Goal: Information Seeking & Learning: Find specific fact

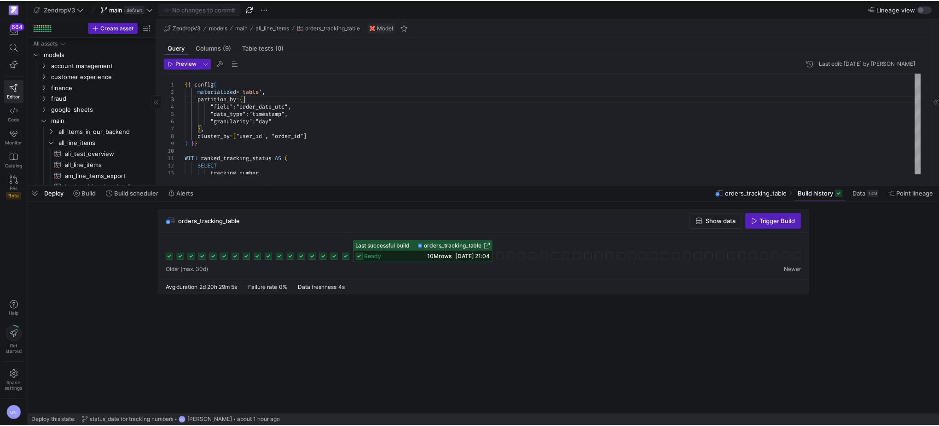
scroll to position [29, 0]
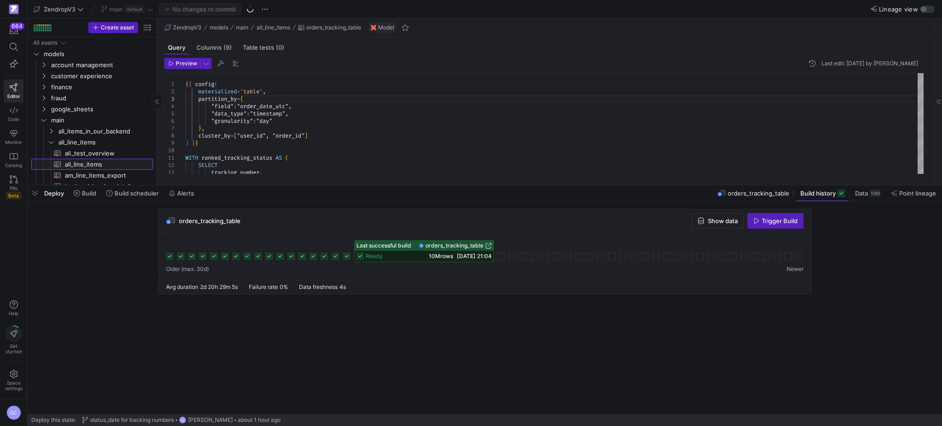
click at [98, 169] on span "all_line_items​​​​​​​​​​" at bounding box center [104, 164] width 78 height 11
type textarea "-- ## Final Model: Order Performance -- Joins stg_first_order with user fulfill…"
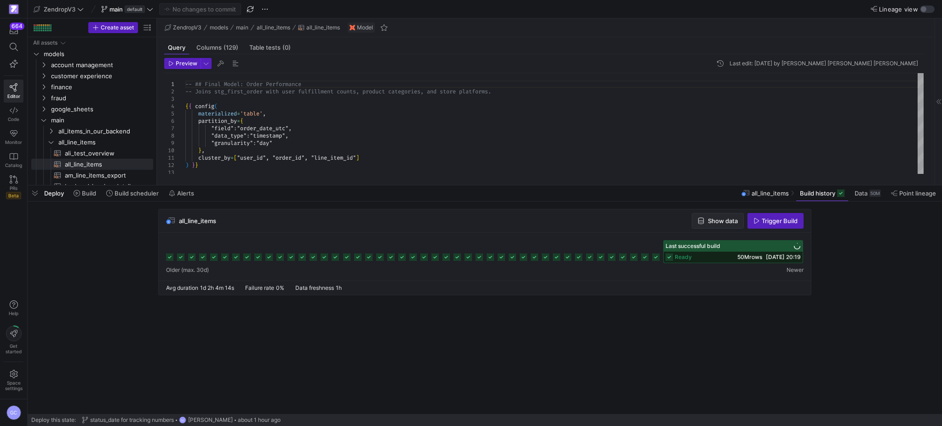
click at [724, 219] on span "Show data" at bounding box center [723, 220] width 30 height 7
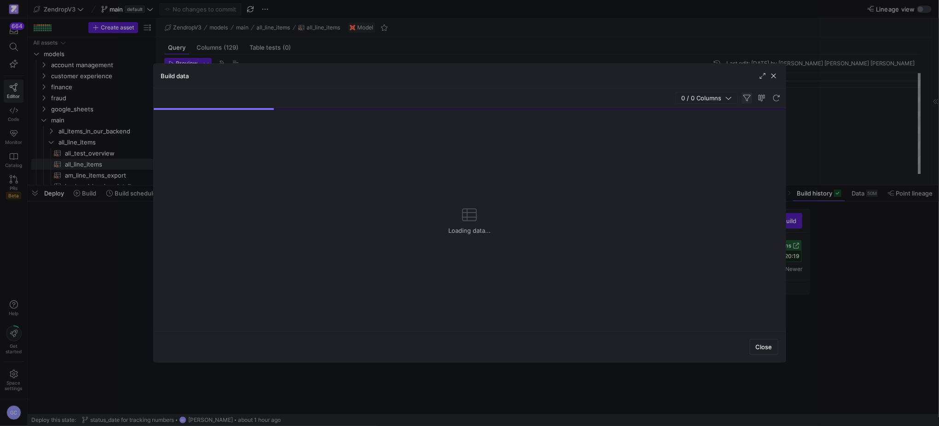
click at [749, 99] on span "button" at bounding box center [746, 97] width 11 height 11
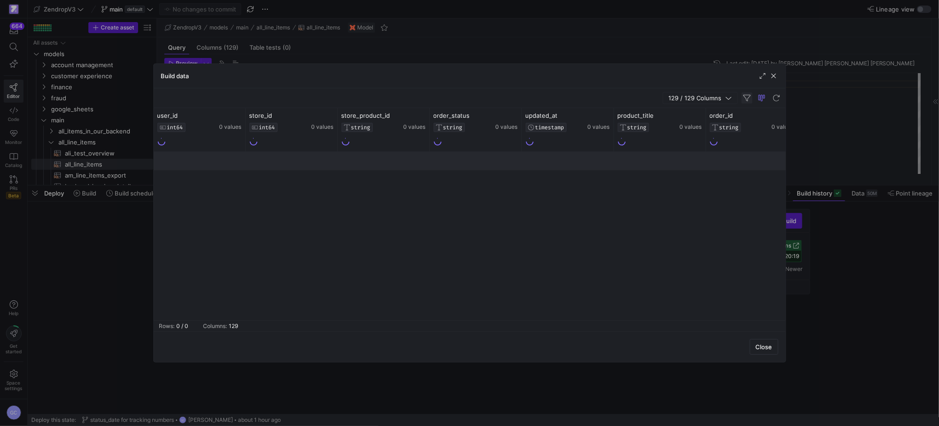
click at [744, 98] on span "button" at bounding box center [746, 97] width 11 height 11
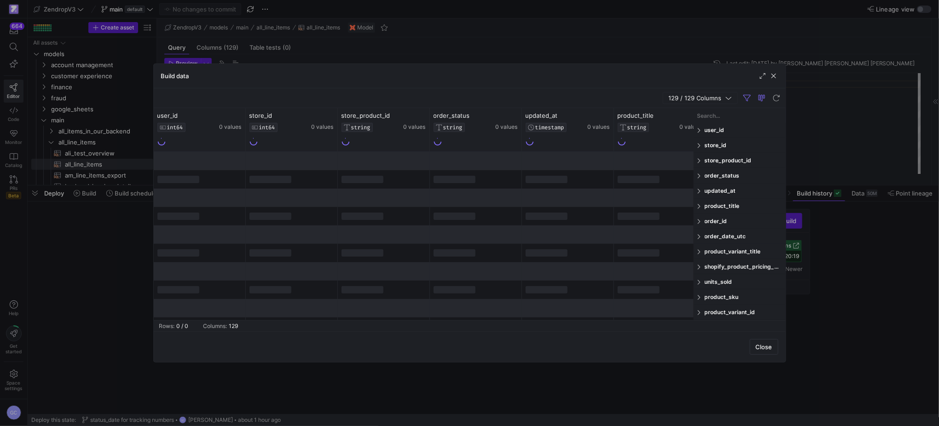
click at [724, 118] on input "Filter Columns Input" at bounding box center [739, 115] width 85 height 18
click at [701, 224] on span at bounding box center [700, 221] width 6 height 6
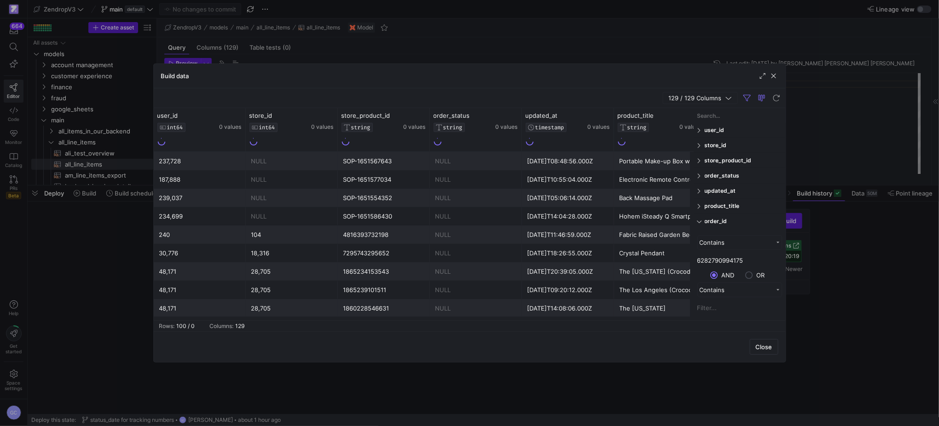
scroll to position [122, 0]
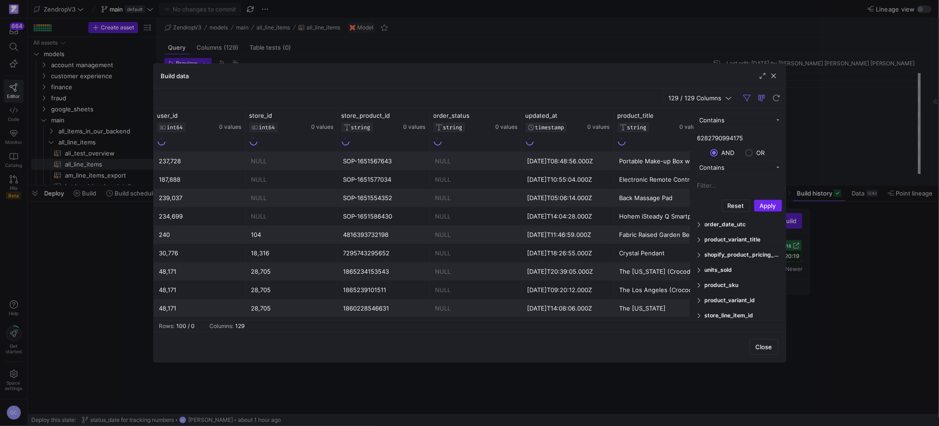
type input "6282790994175"
click at [770, 208] on button "Apply" at bounding box center [768, 206] width 28 height 12
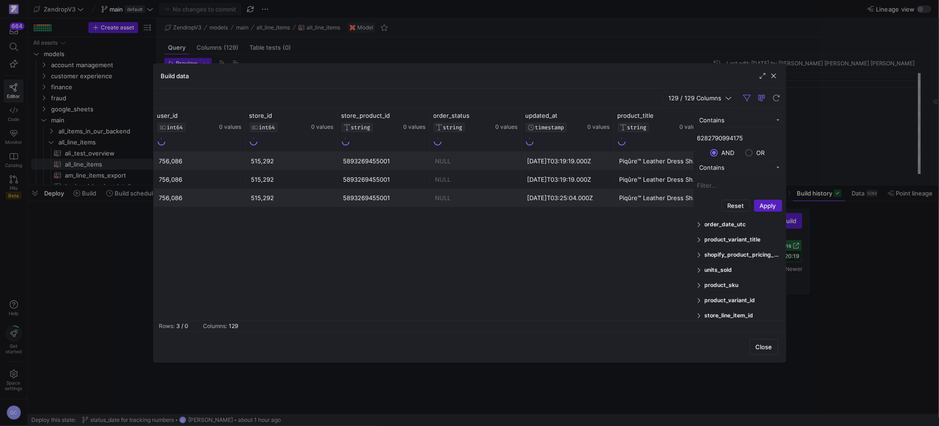
click at [593, 241] on div "756,086 515,292 5893269455001 NULL [DATE]T03:19:19.000Z Piqûre™ Leather Dress S…" at bounding box center [424, 236] width 540 height 168
click at [747, 98] on span "button" at bounding box center [746, 97] width 11 height 11
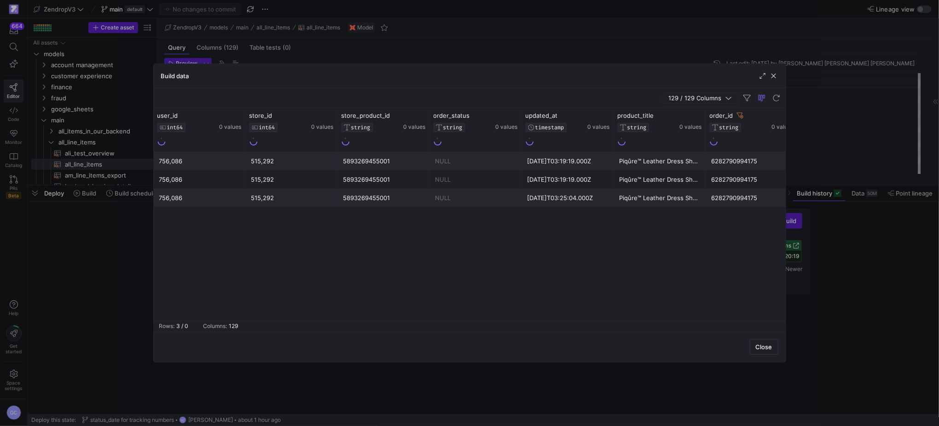
click at [607, 186] on div "[DATE]T03:19:19.000Z" at bounding box center [567, 180] width 81 height 18
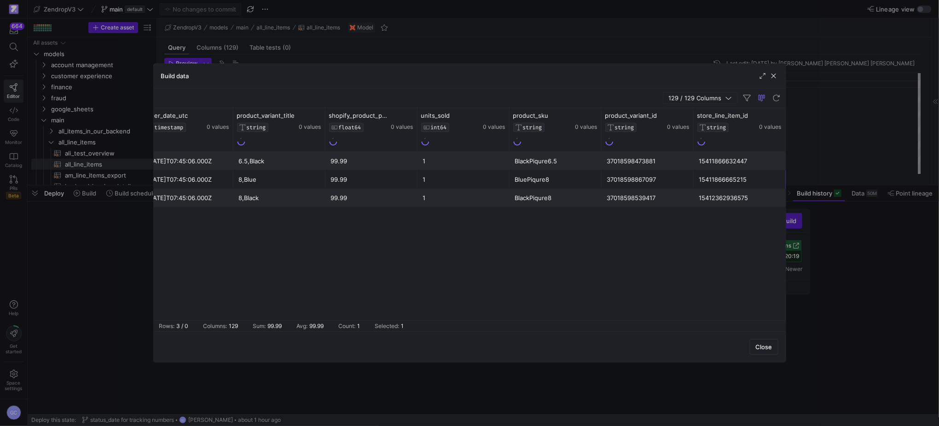
scroll to position [0, 0]
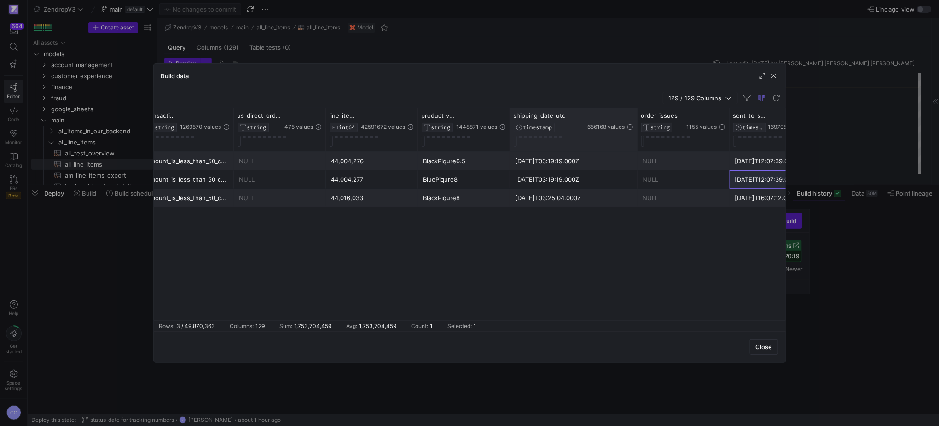
drag, startPoint x: 600, startPoint y: 121, endPoint x: 636, endPoint y: 121, distance: 35.4
click at [636, 121] on div at bounding box center [637, 129] width 4 height 43
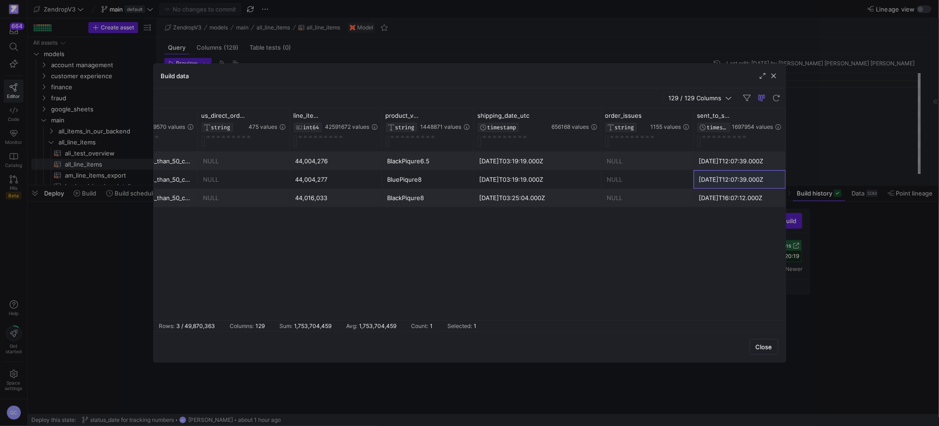
click at [609, 188] on div "NULL" at bounding box center [647, 180] width 81 height 18
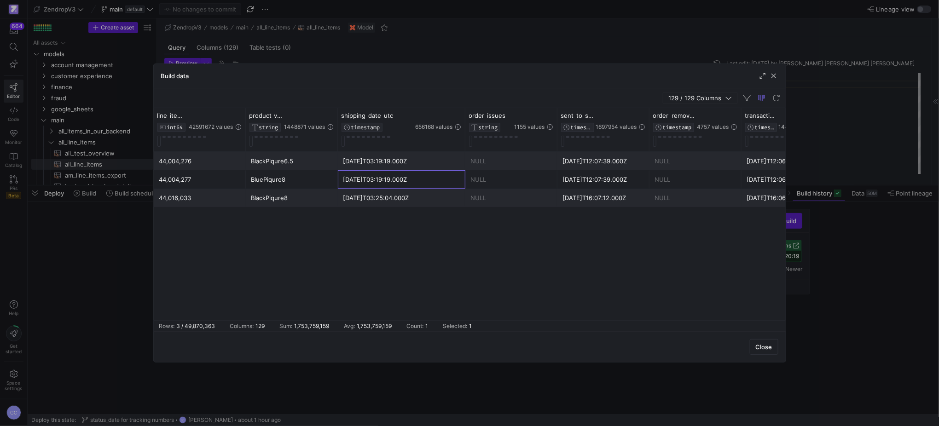
click at [363, 182] on div "[DATE]T03:19:19.000Z" at bounding box center [401, 180] width 116 height 18
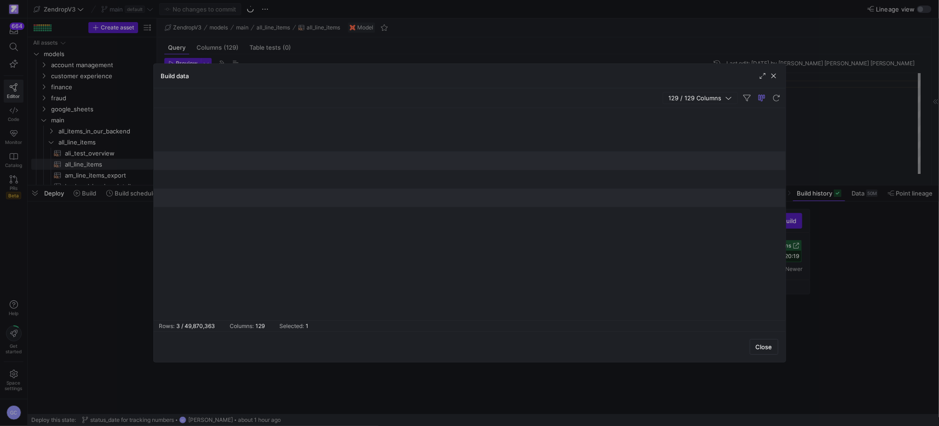
scroll to position [0, 3140]
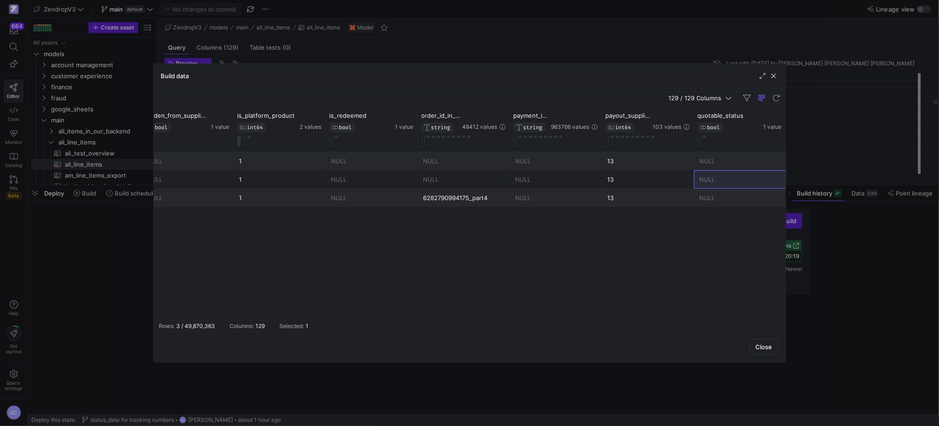
click at [702, 98] on span "129 / 129 Columns" at bounding box center [696, 97] width 57 height 7
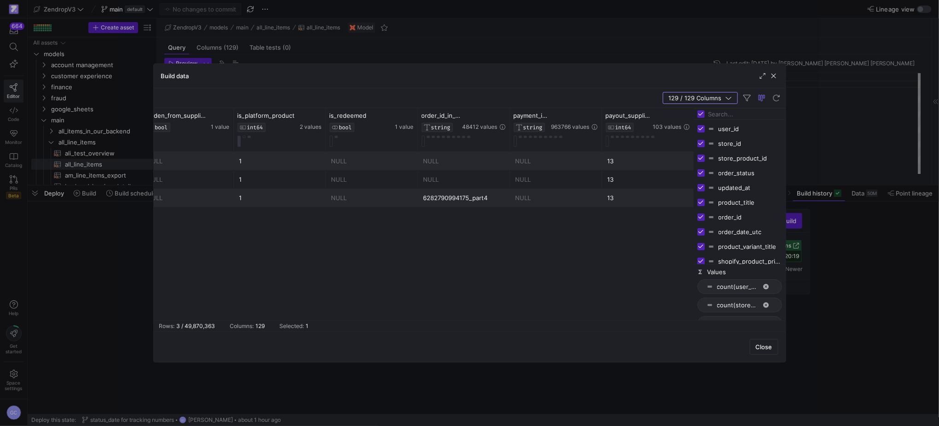
click at [713, 117] on input "Filter Columns Input" at bounding box center [745, 114] width 74 height 18
click at [701, 115] on input "Toggle Select All Columns" at bounding box center [700, 113] width 7 height 7
checkbox input "false"
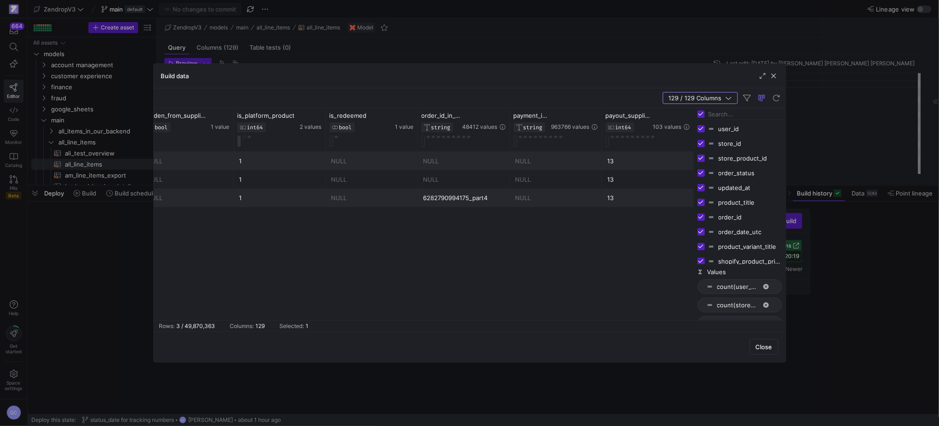
checkbox input "false"
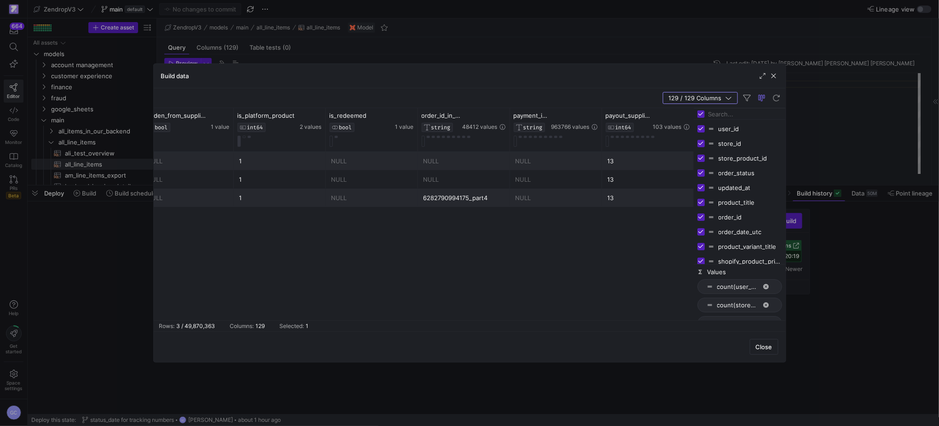
checkbox input "false"
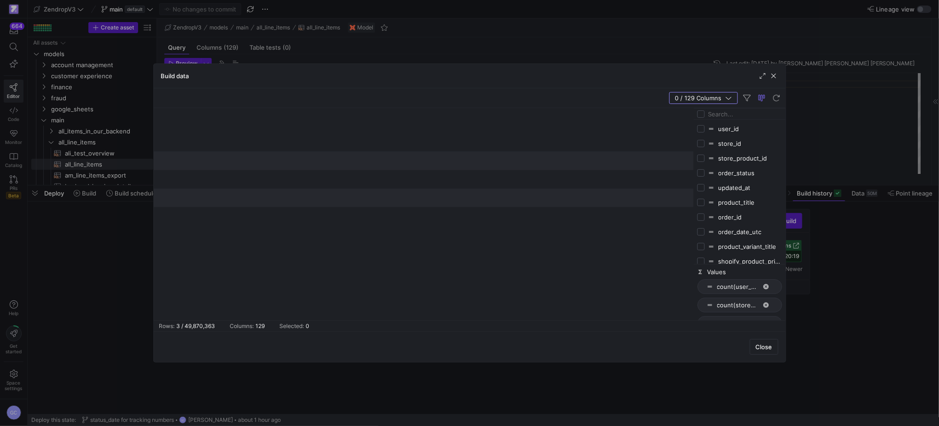
scroll to position [0, 0]
click at [716, 115] on input "Filter Columns Input" at bounding box center [745, 114] width 74 height 18
type input "shipping"
click at [704, 205] on input "Press SPACE to toggle visibility (hidden)" at bounding box center [700, 202] width 7 height 7
checkbox input "true"
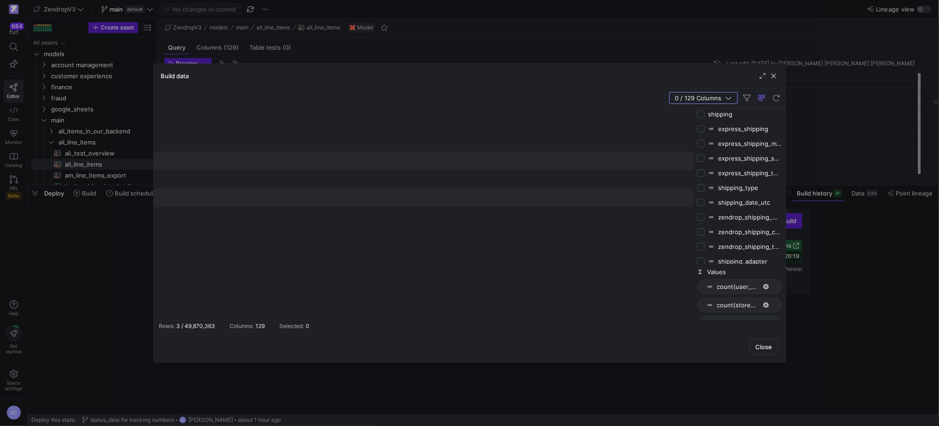
checkbox input "false"
click at [725, 113] on input "shipping" at bounding box center [745, 114] width 74 height 18
type input "order"
click at [702, 158] on input "Press SPACE to toggle visibility (hidden)" at bounding box center [700, 158] width 7 height 7
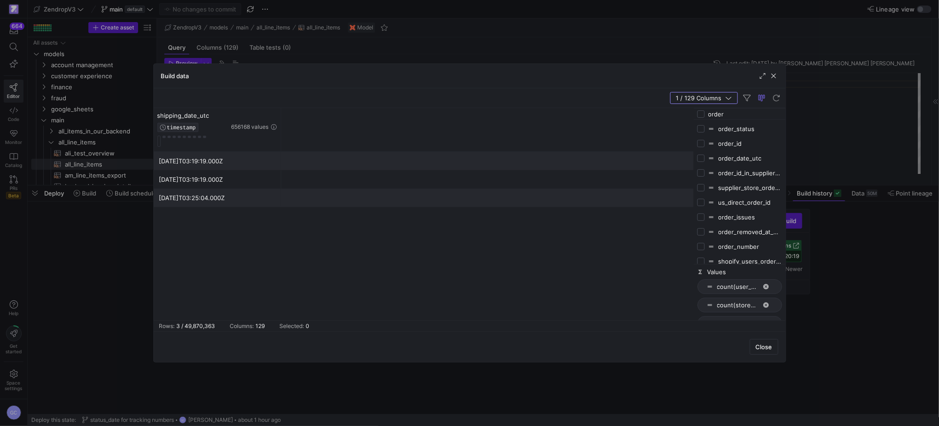
checkbox input "true"
checkbox input "false"
click at [730, 115] on input "order" at bounding box center [745, 114] width 74 height 18
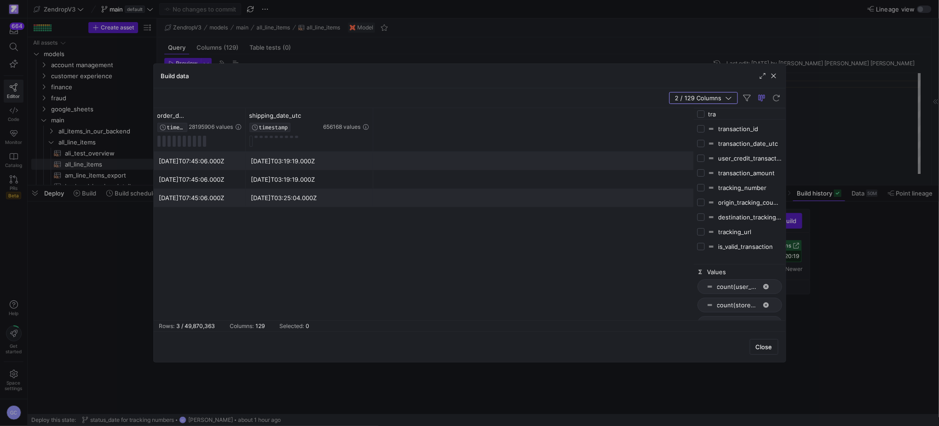
type input "tra"
click at [702, 147] on input "Press SPACE to toggle visibility (hidden)" at bounding box center [700, 143] width 7 height 7
checkbox input "true"
checkbox input "false"
click at [499, 238] on div "[DATE]T03:19:19.000Z [DATE]T07:45:06.000Z [DATE]T12:06:11.000Z [DATE]T03:19:19.…" at bounding box center [424, 236] width 540 height 168
